Goal: Check status: Check status

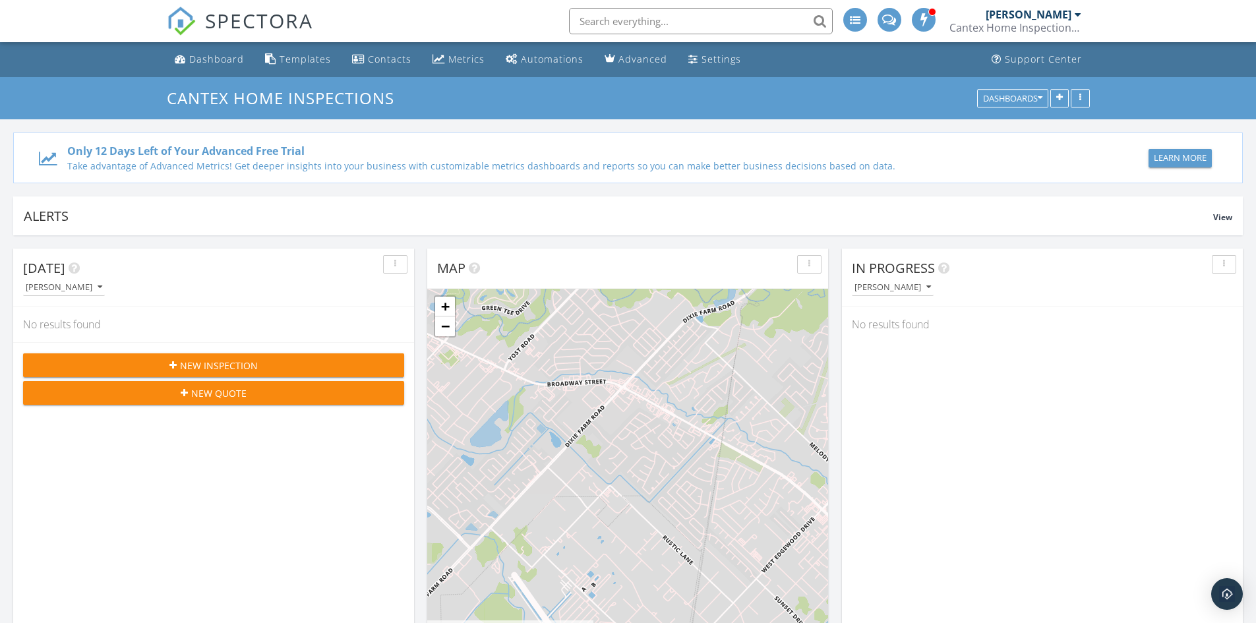
click at [228, 62] on div "Dashboard" at bounding box center [216, 59] width 55 height 13
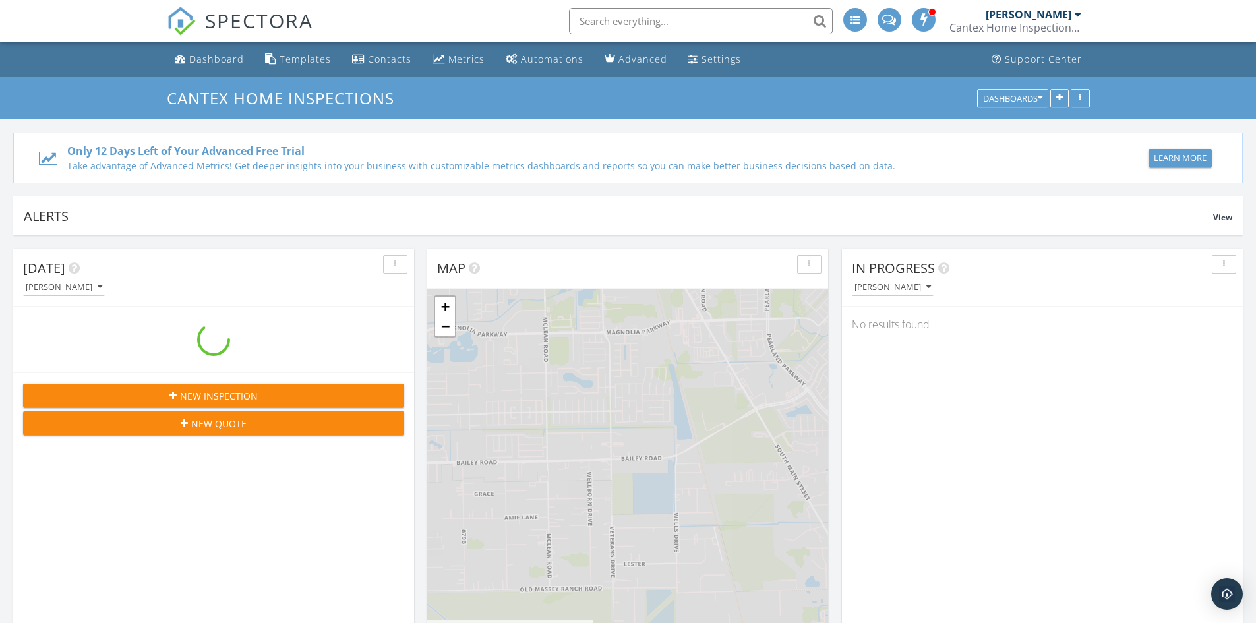
scroll to position [1220, 1276]
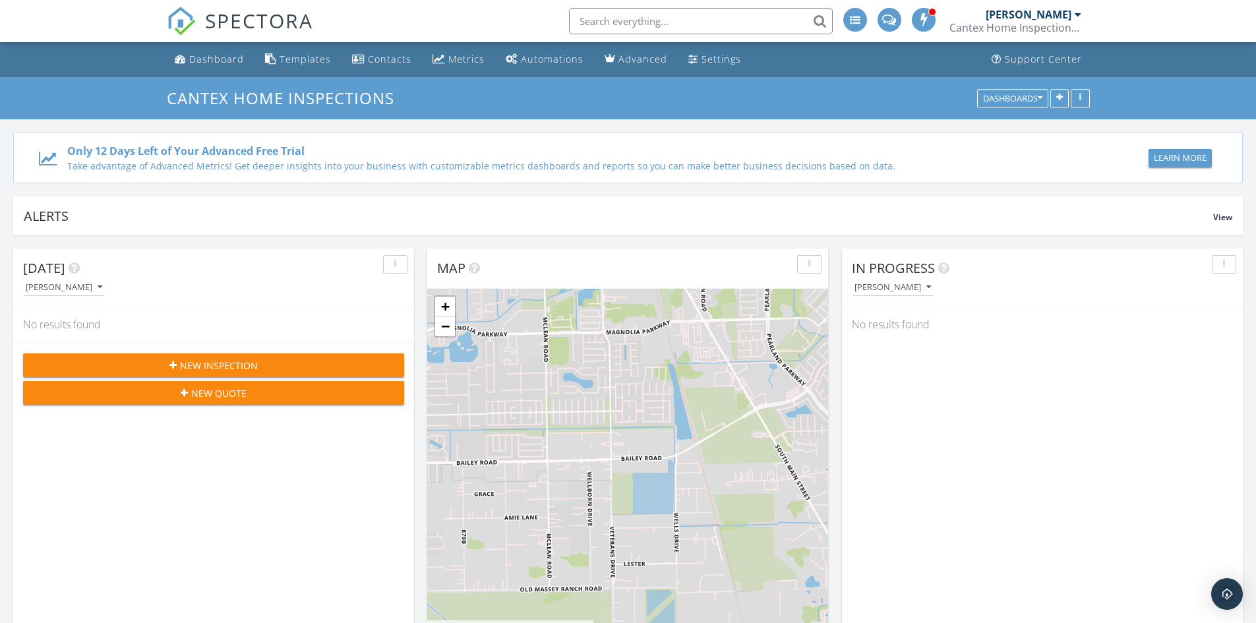
click at [400, 61] on div "Contacts" at bounding box center [390, 59] width 44 height 13
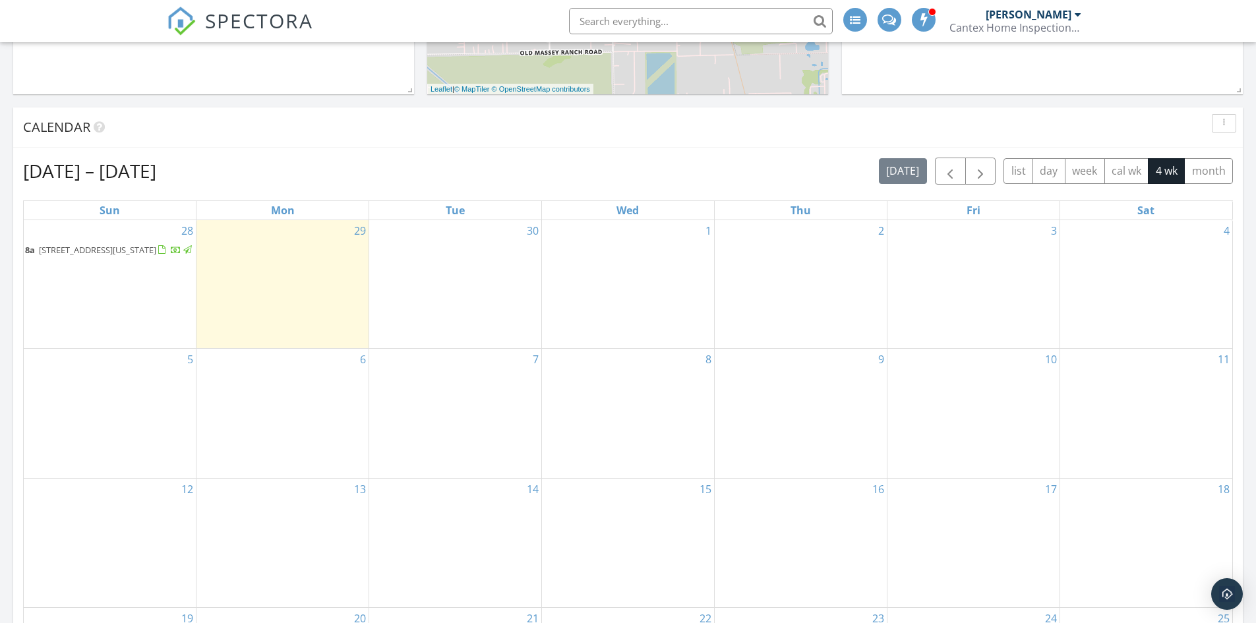
scroll to position [527, 0]
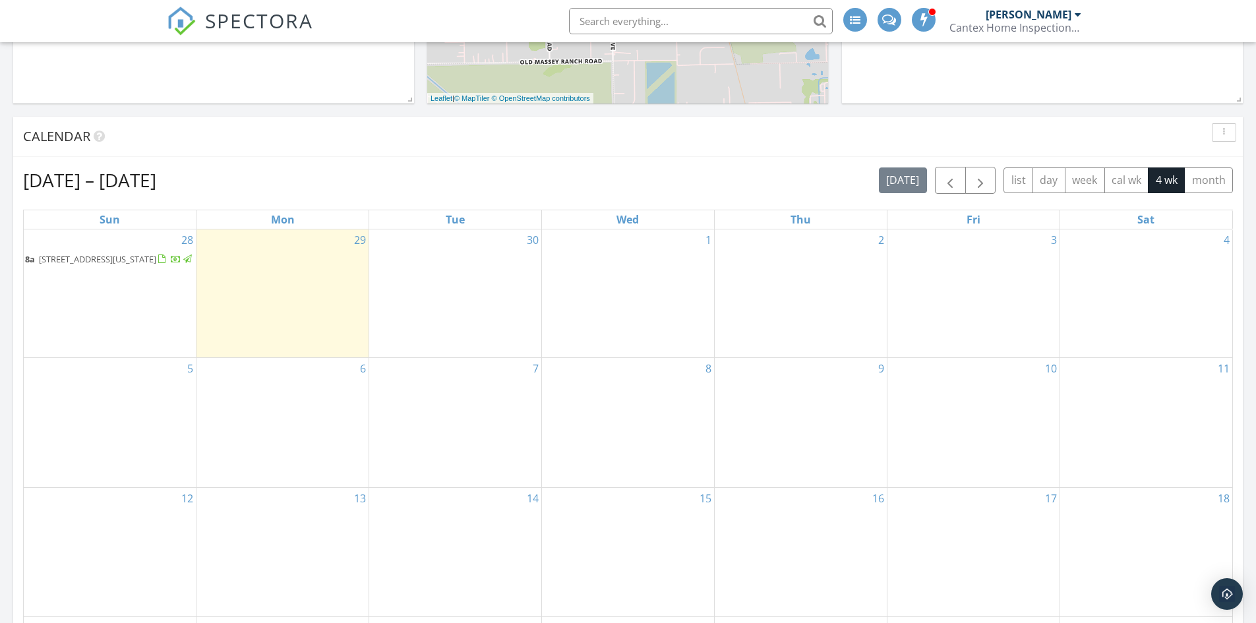
click at [120, 266] on span "8a 9119 Amberjack Dr, Texas City 77591" at bounding box center [109, 259] width 169 height 13
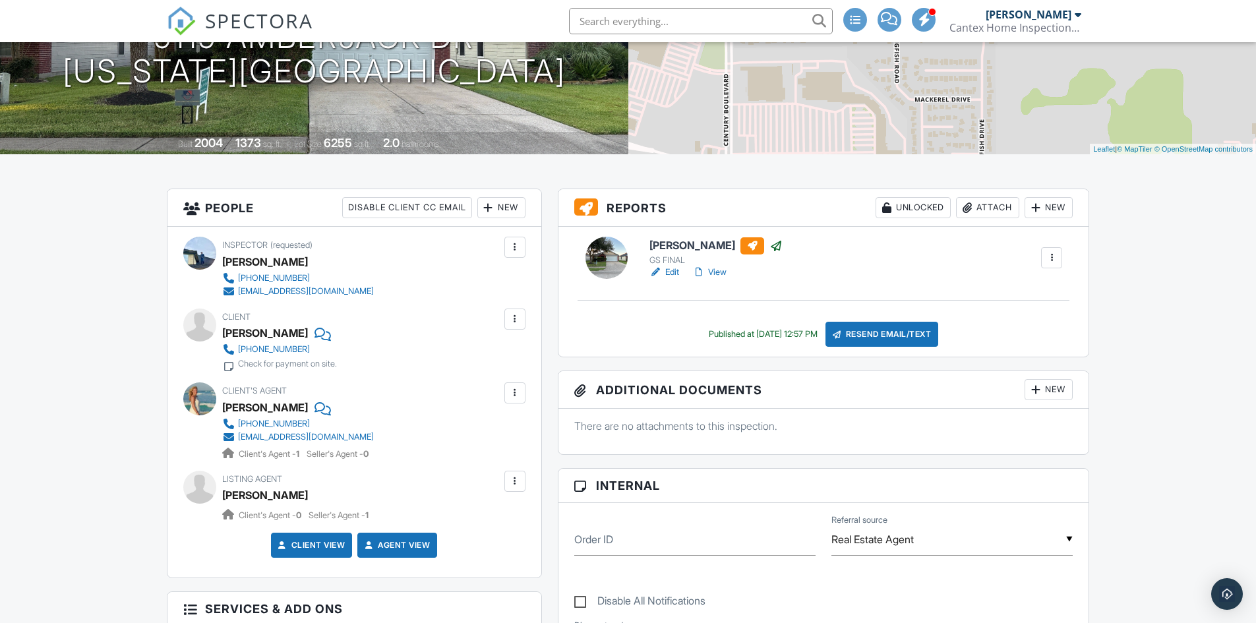
click at [718, 273] on link "View" at bounding box center [709, 272] width 34 height 13
